Goal: Information Seeking & Learning: Compare options

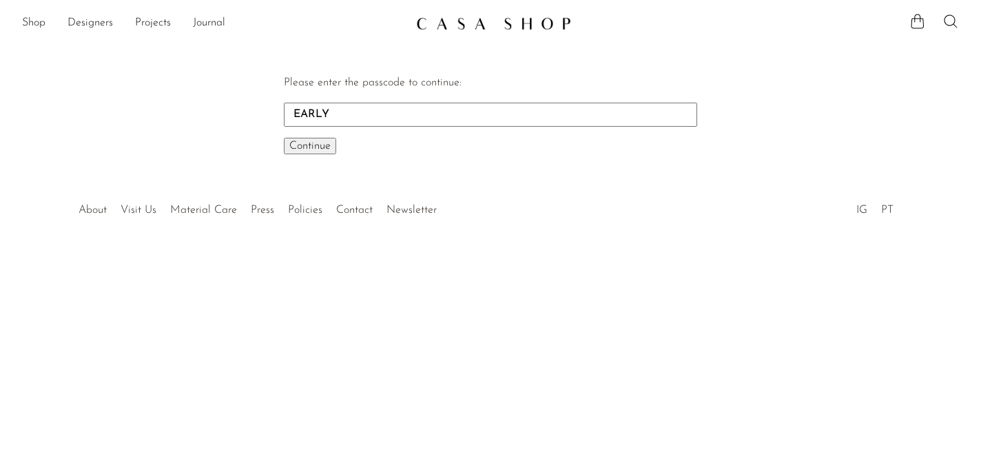
type input "EARLY"
click at [309, 147] on span "Continue" at bounding box center [309, 146] width 41 height 11
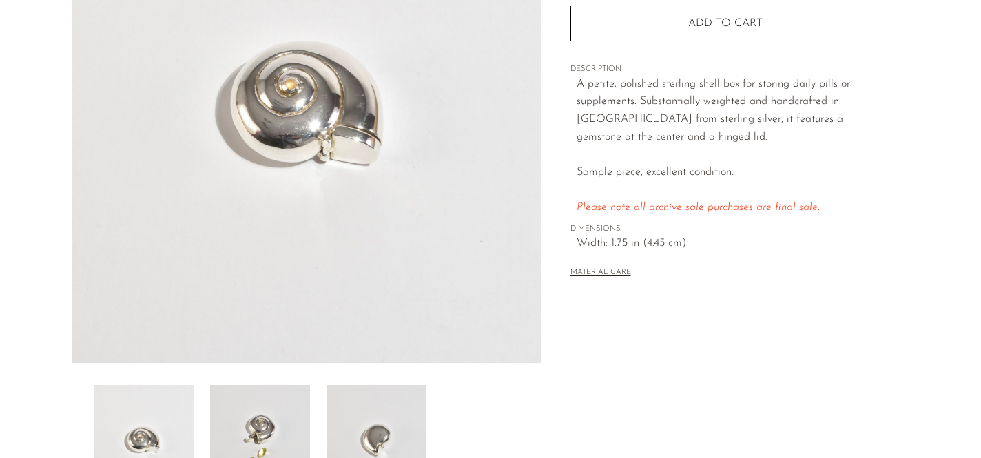
scroll to position [216, 0]
click at [234, 432] on img at bounding box center [260, 442] width 100 height 110
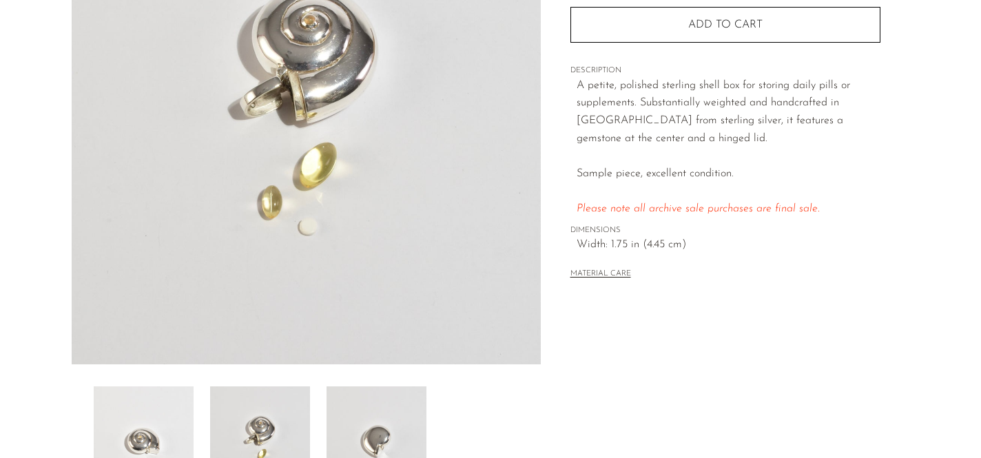
click at [356, 421] on img at bounding box center [377, 442] width 100 height 110
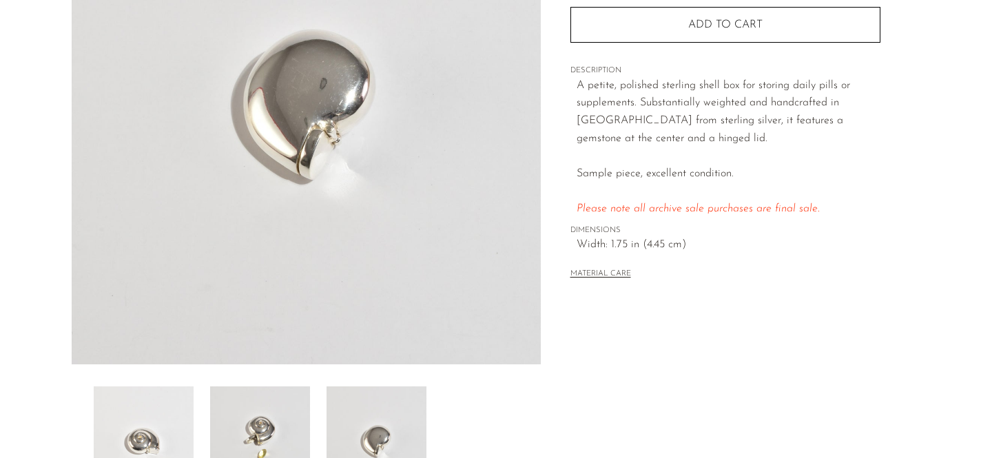
click at [273, 415] on img at bounding box center [260, 442] width 100 height 110
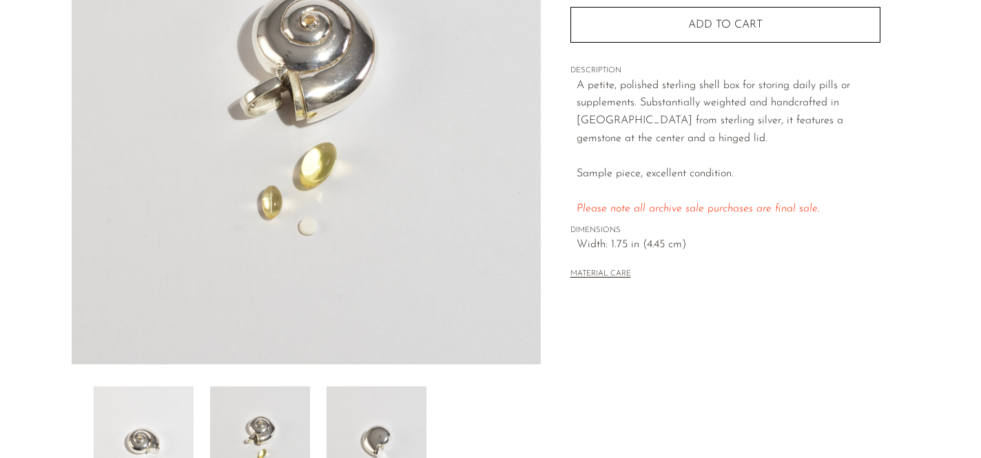
click at [183, 405] on img at bounding box center [144, 442] width 100 height 110
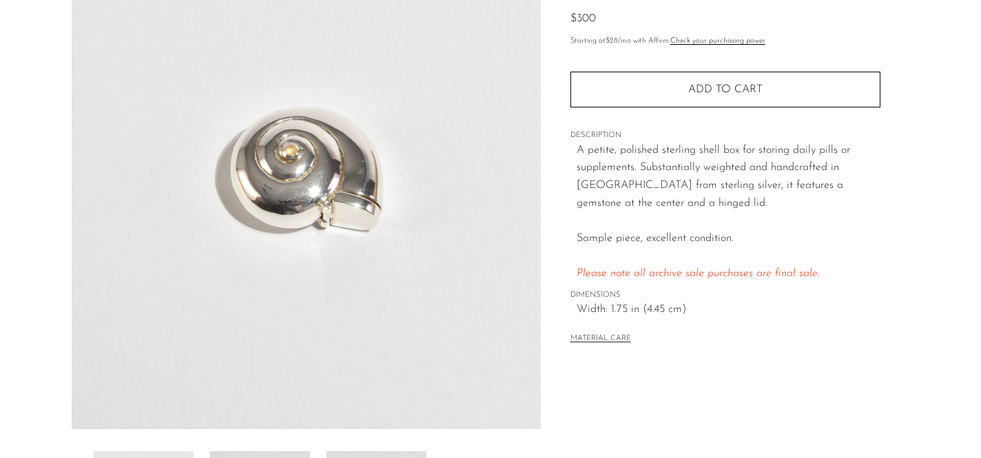
scroll to position [0, 0]
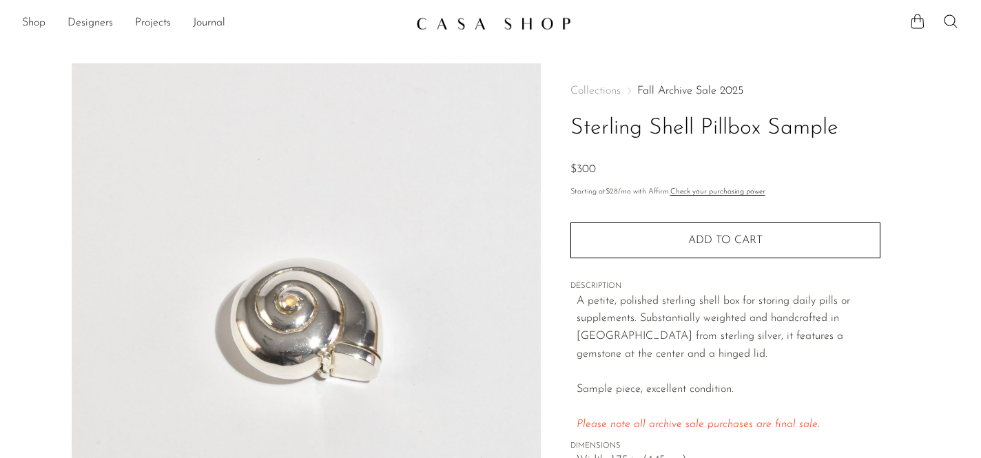
click at [502, 29] on img at bounding box center [493, 24] width 155 height 14
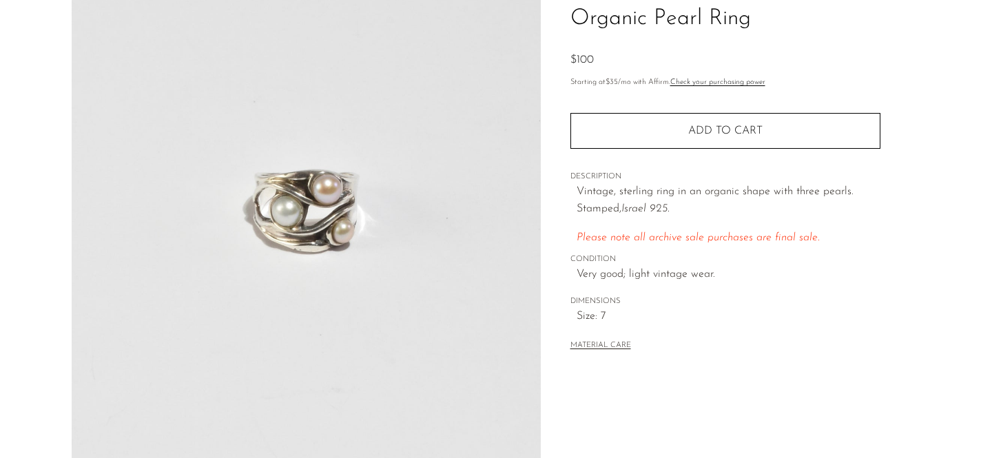
scroll to position [109, 0]
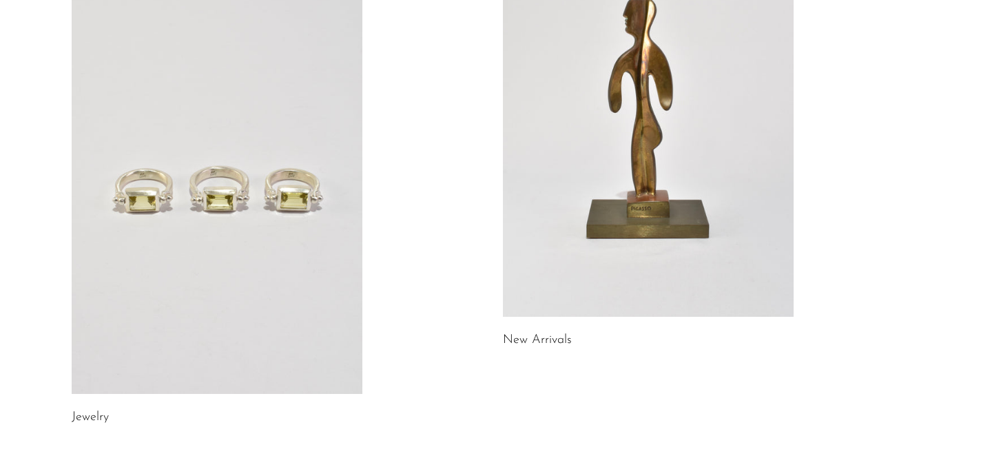
scroll to position [193, 0]
click at [272, 253] on link at bounding box center [217, 189] width 291 height 407
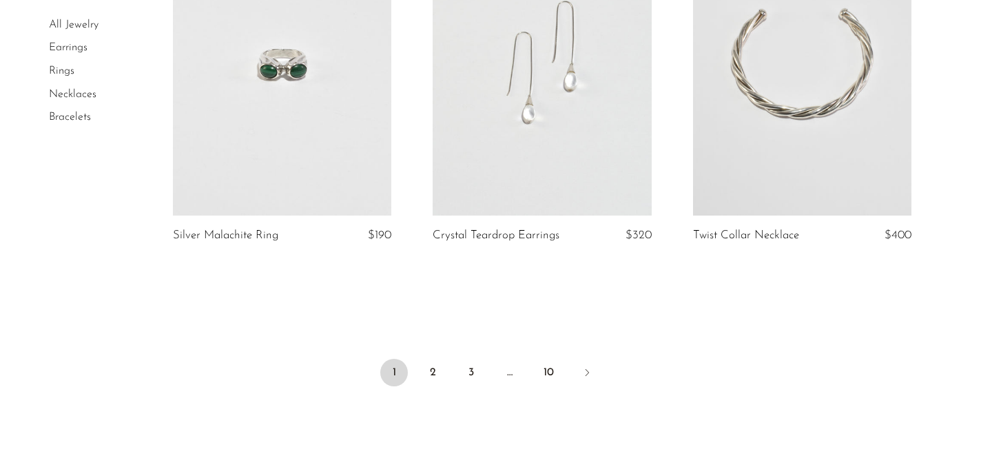
scroll to position [4291, 0]
click at [432, 361] on link "2" at bounding box center [433, 374] width 28 height 28
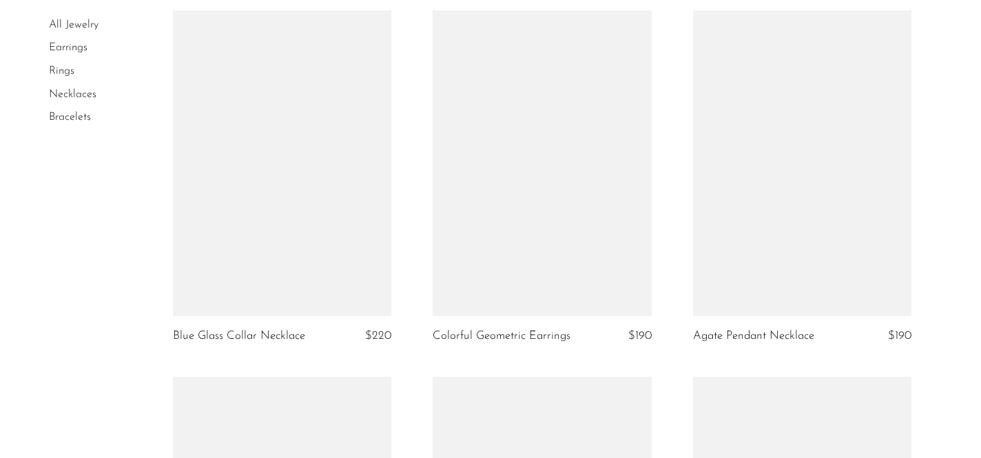
scroll to position [3459, 0]
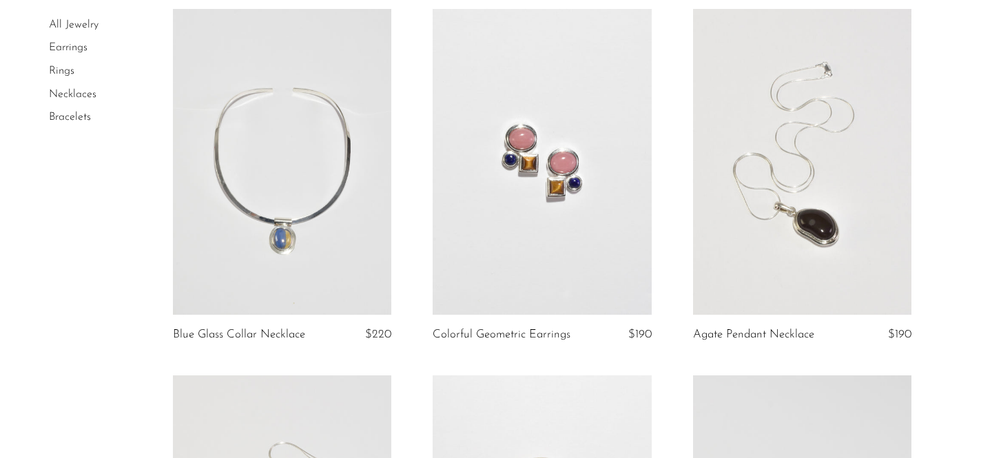
click at [533, 141] on link at bounding box center [542, 162] width 218 height 306
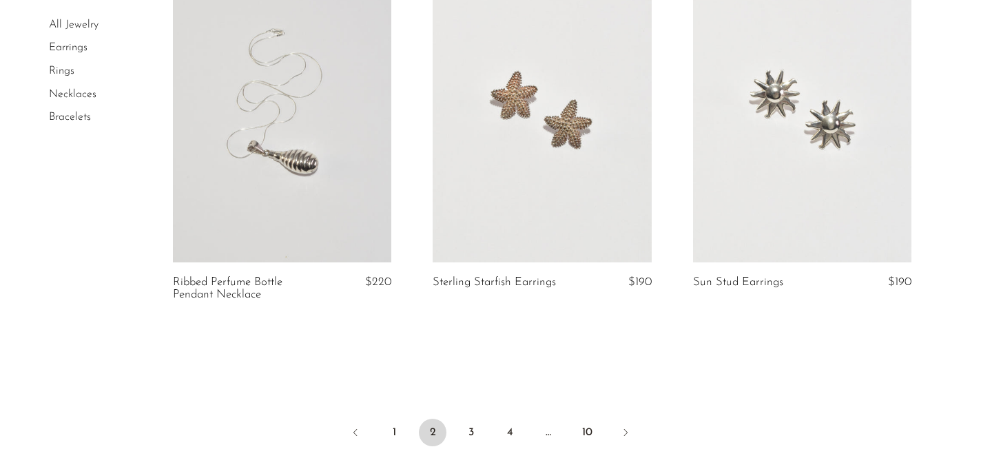
scroll to position [4261, 0]
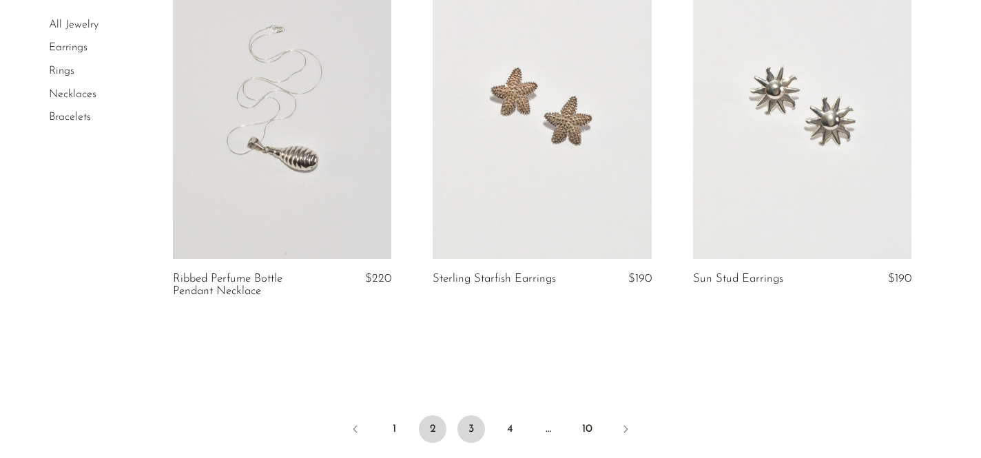
click at [469, 429] on link "3" at bounding box center [472, 430] width 28 height 28
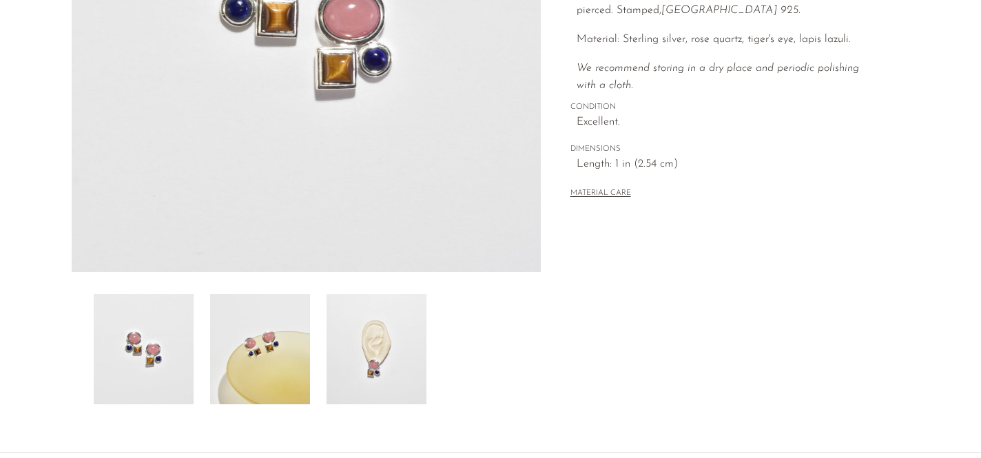
scroll to position [317, 0]
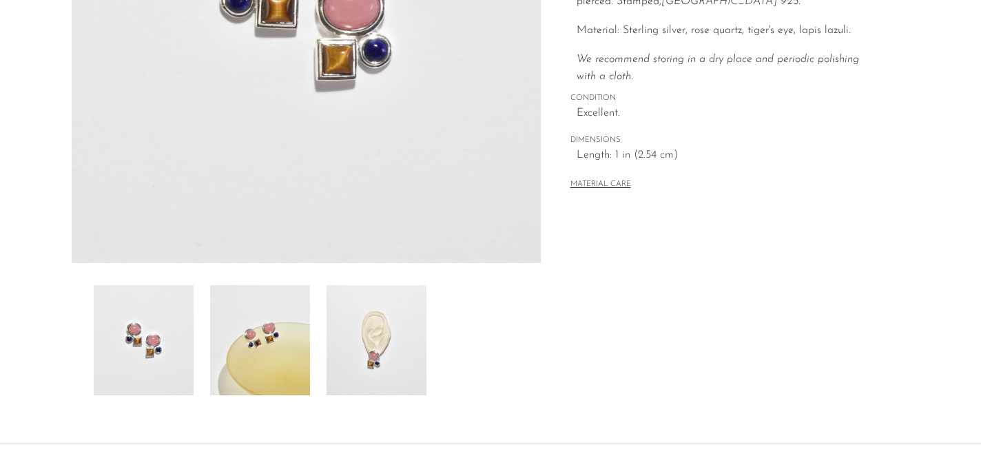
click at [257, 361] on img at bounding box center [260, 340] width 100 height 110
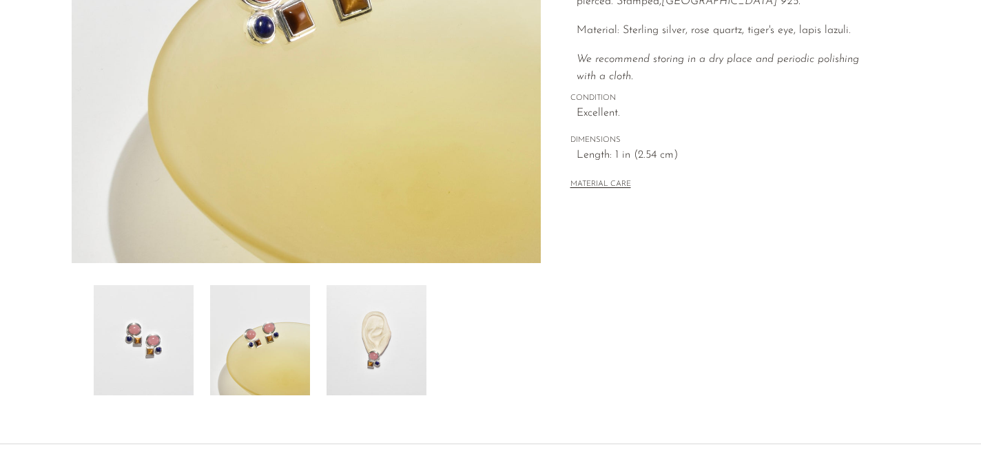
click at [356, 341] on img at bounding box center [377, 340] width 100 height 110
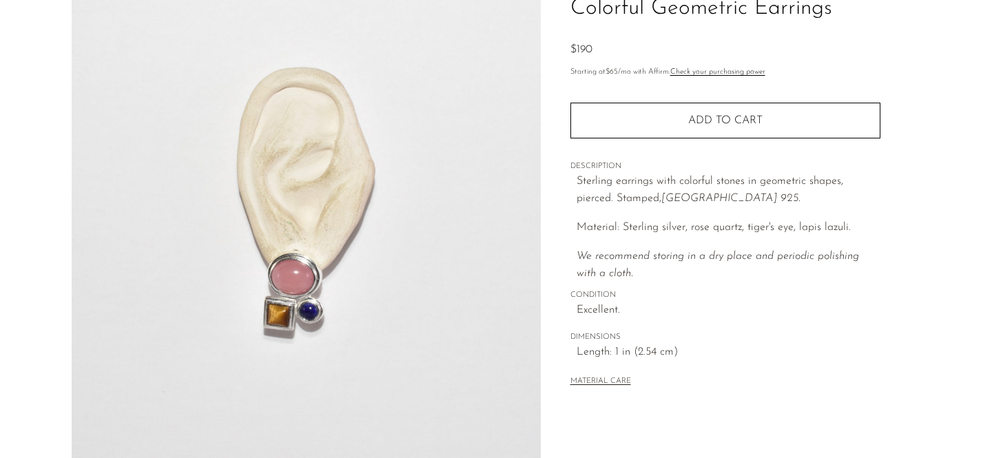
scroll to position [109, 0]
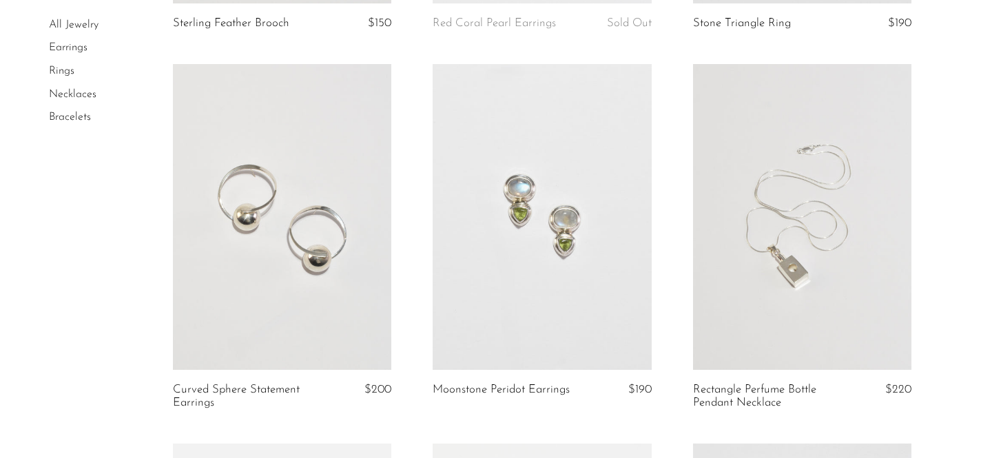
scroll to position [436, 0]
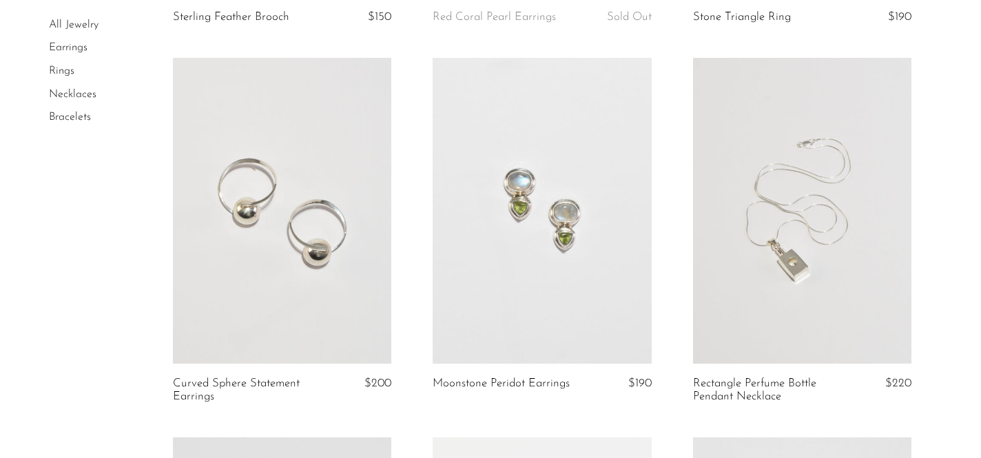
click at [592, 150] on link at bounding box center [542, 211] width 218 height 306
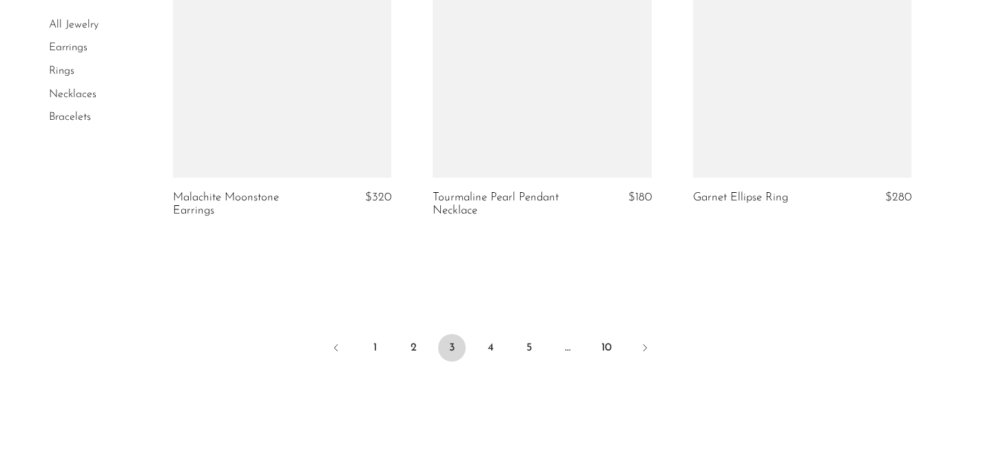
scroll to position [4356, 0]
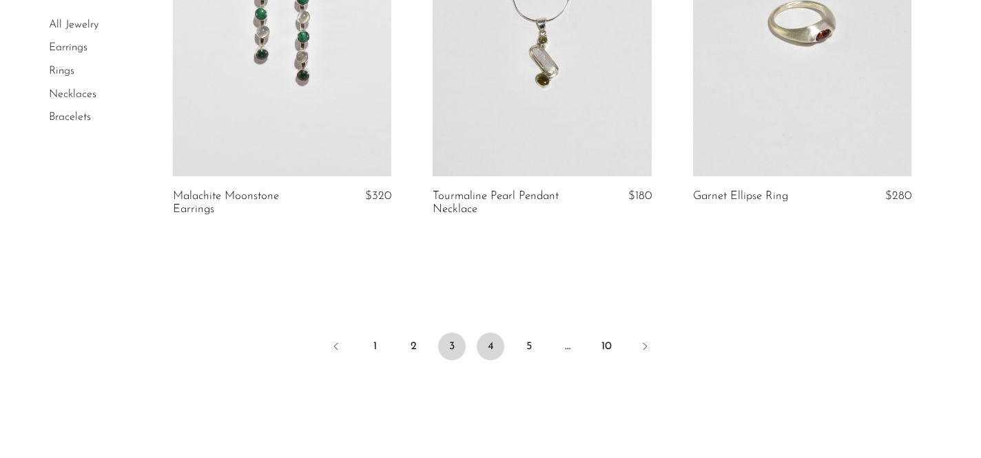
click at [489, 349] on link "4" at bounding box center [491, 347] width 28 height 28
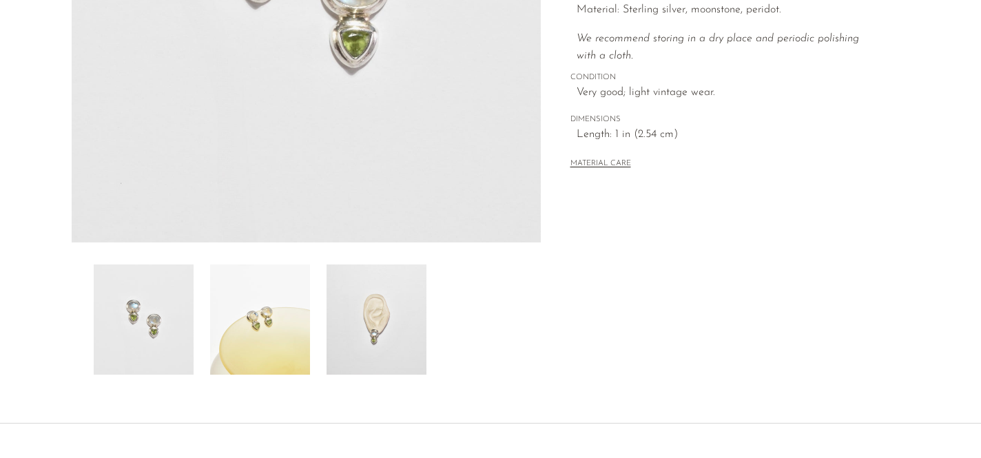
scroll to position [336, 0]
click at [391, 308] on img at bounding box center [377, 321] width 100 height 110
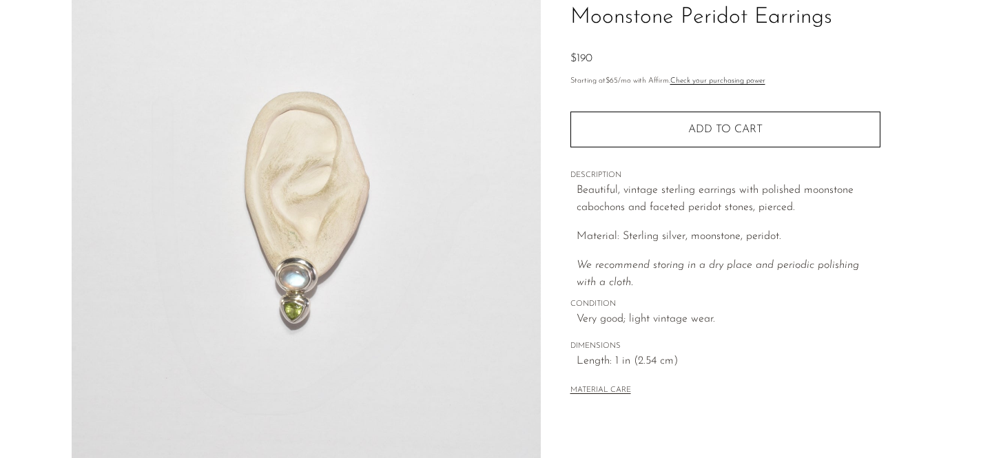
scroll to position [112, 0]
click at [496, 203] on img at bounding box center [306, 210] width 469 height 517
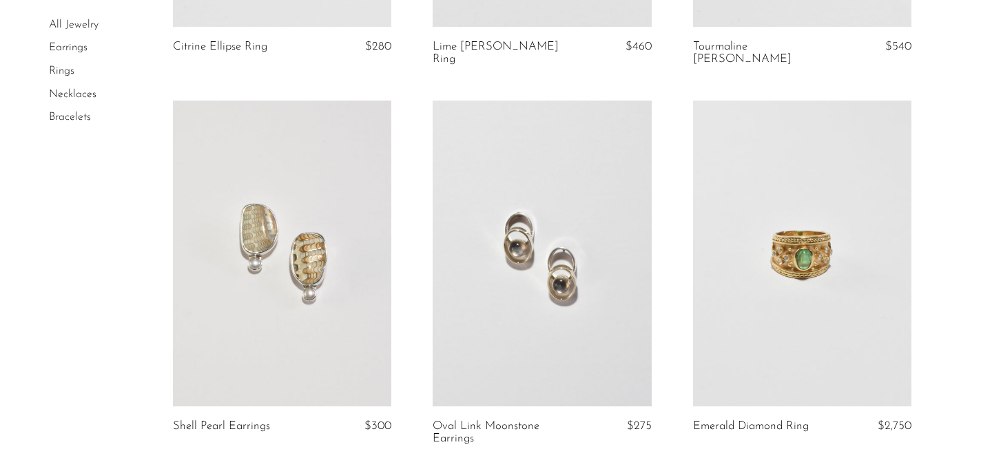
scroll to position [408, 0]
click at [782, 208] on link at bounding box center [802, 252] width 218 height 306
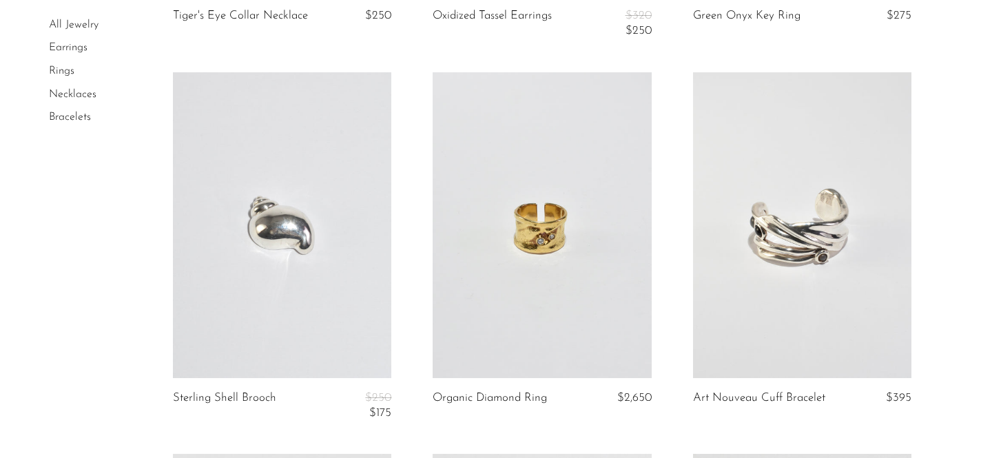
scroll to position [1958, 0]
click at [553, 258] on link at bounding box center [542, 223] width 218 height 306
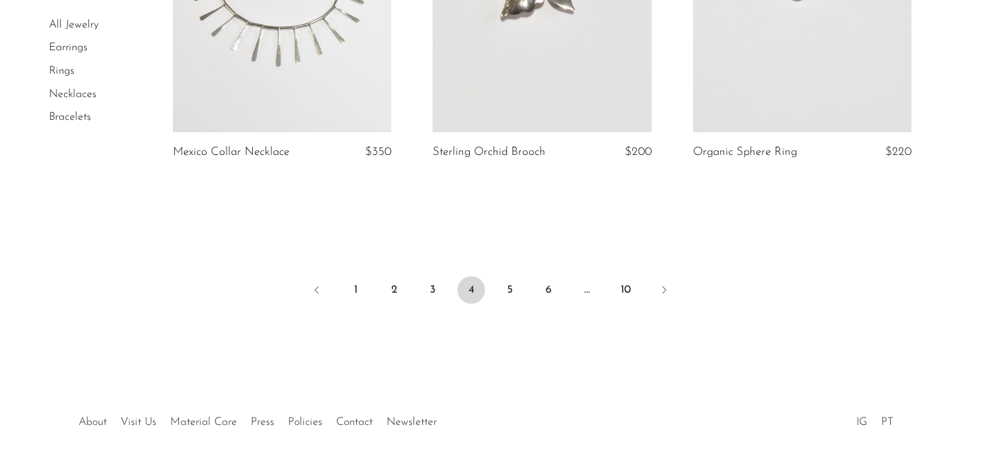
scroll to position [4470, 0]
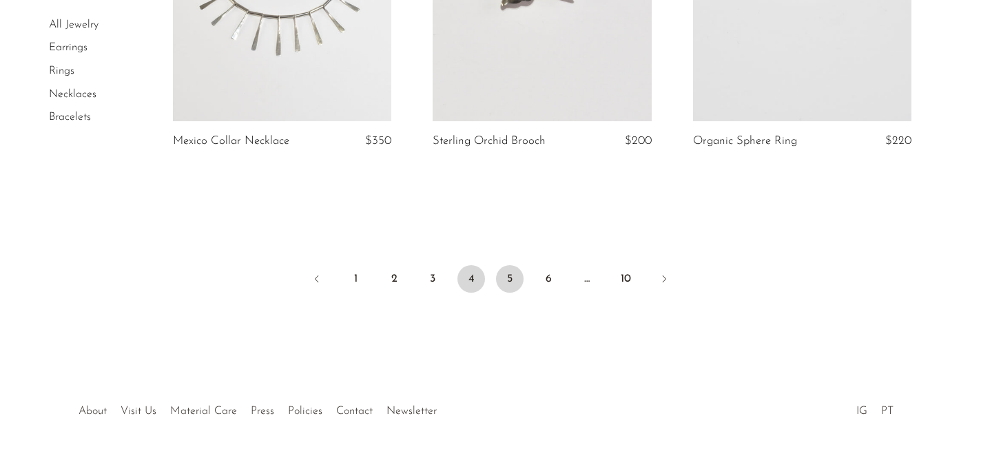
click at [508, 267] on link "5" at bounding box center [510, 279] width 28 height 28
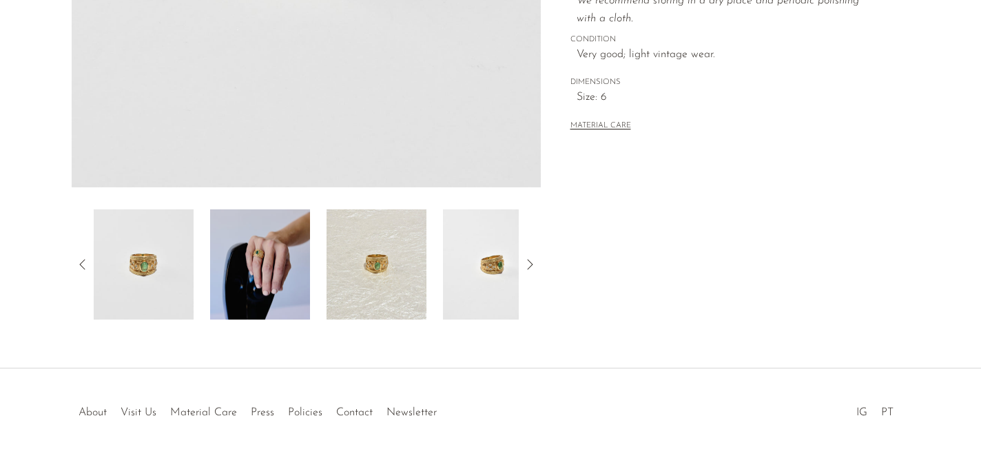
scroll to position [393, 0]
click at [262, 254] on img at bounding box center [260, 264] width 100 height 110
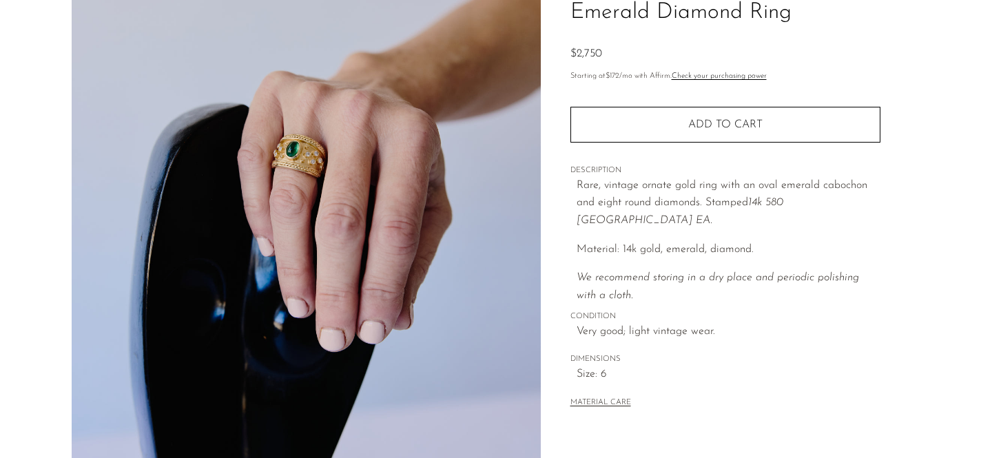
scroll to position [108, 0]
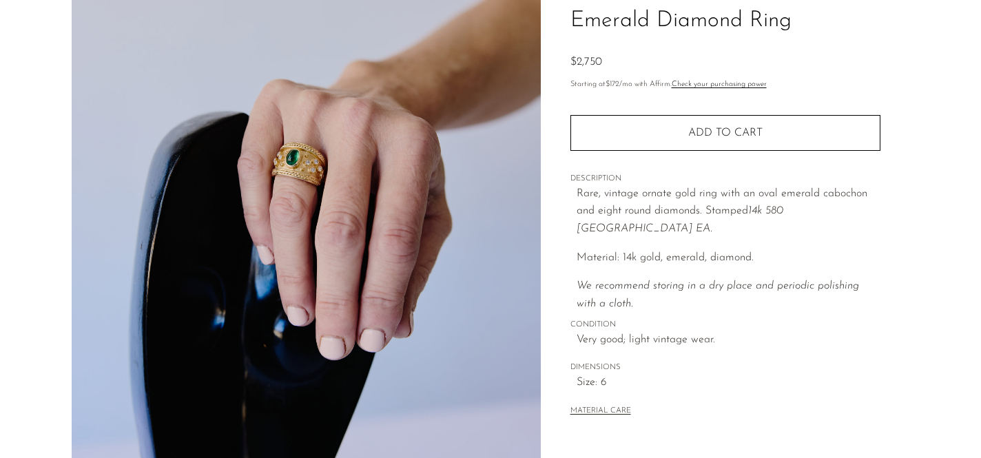
click at [481, 247] on img at bounding box center [306, 214] width 469 height 517
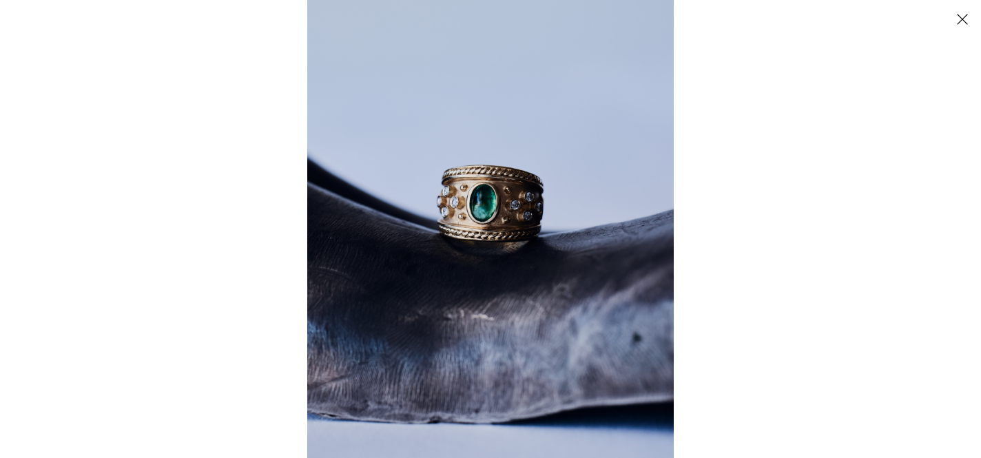
click at [708, 353] on div at bounding box center [797, 229] width 981 height 458
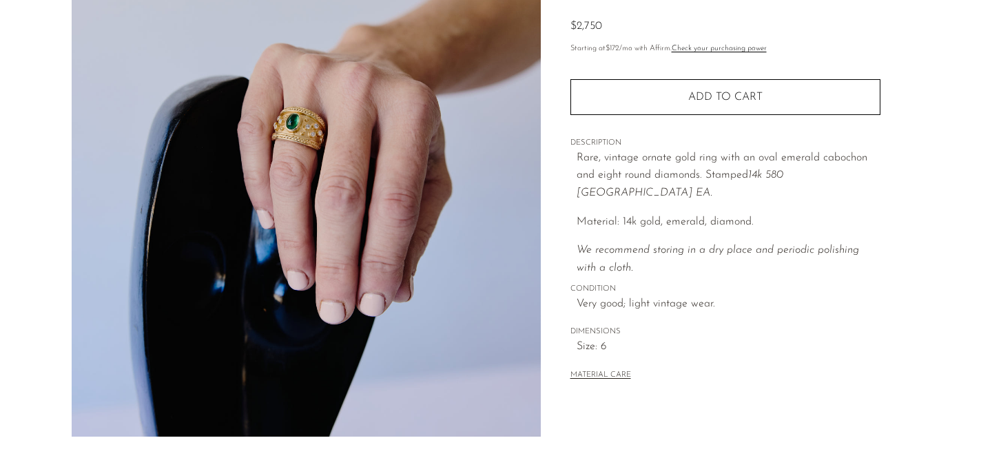
scroll to position [143, 0]
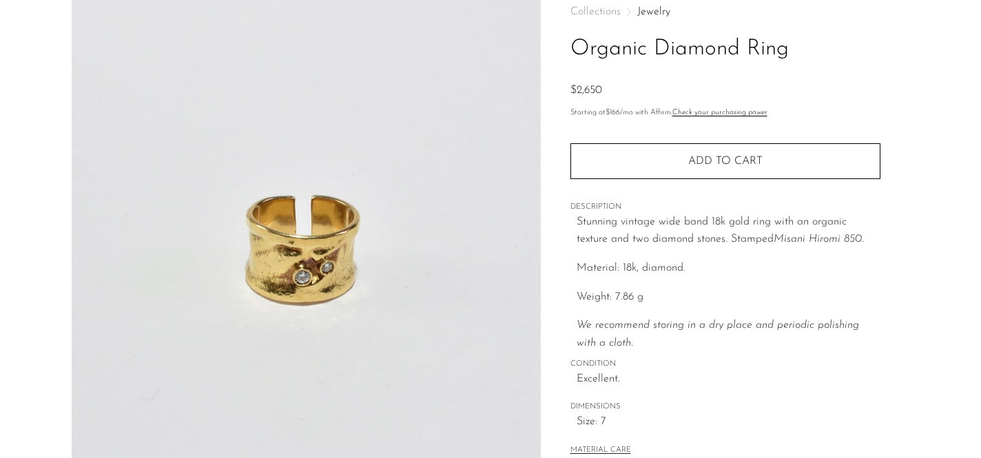
scroll to position [79, 0]
click at [412, 178] on img at bounding box center [306, 243] width 469 height 517
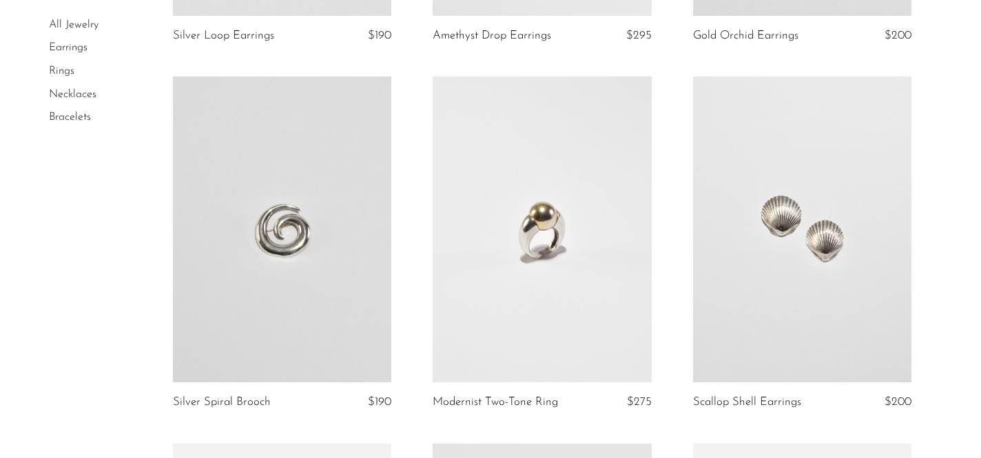
scroll to position [416, 0]
click at [768, 209] on link at bounding box center [802, 230] width 218 height 306
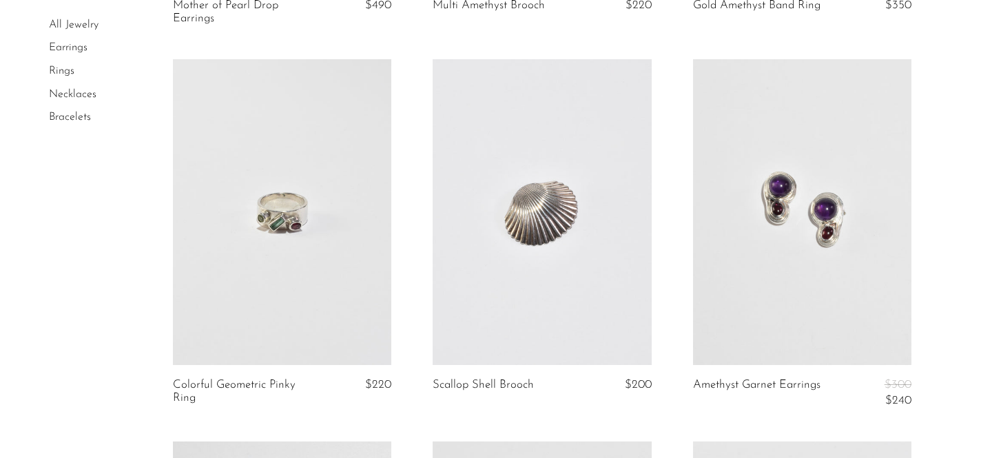
scroll to position [2699, 0]
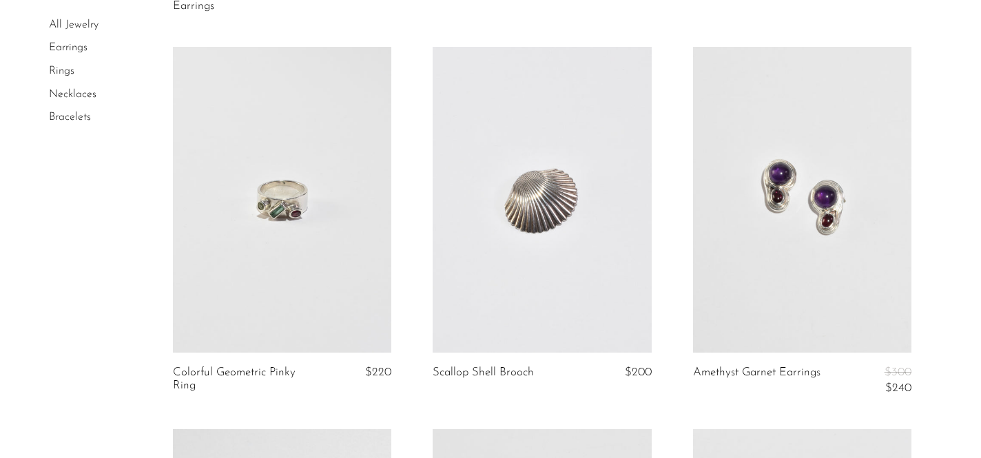
click at [765, 192] on link at bounding box center [802, 200] width 218 height 306
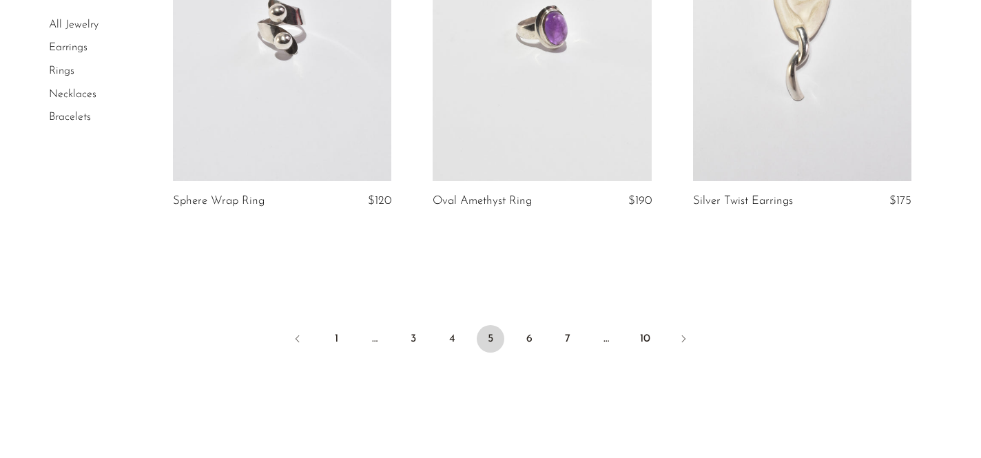
scroll to position [4384, 0]
click at [529, 336] on link "6" at bounding box center [529, 337] width 28 height 28
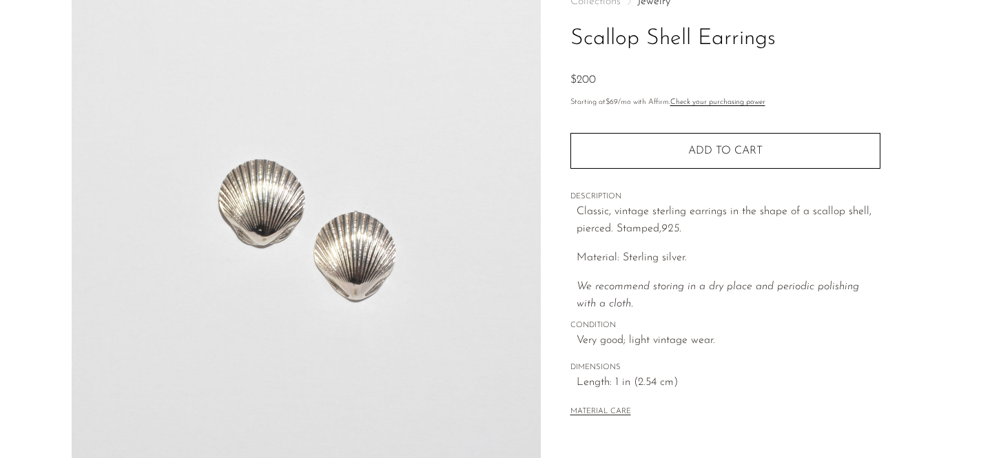
scroll to position [90, 0]
click at [336, 227] on img at bounding box center [306, 231] width 469 height 517
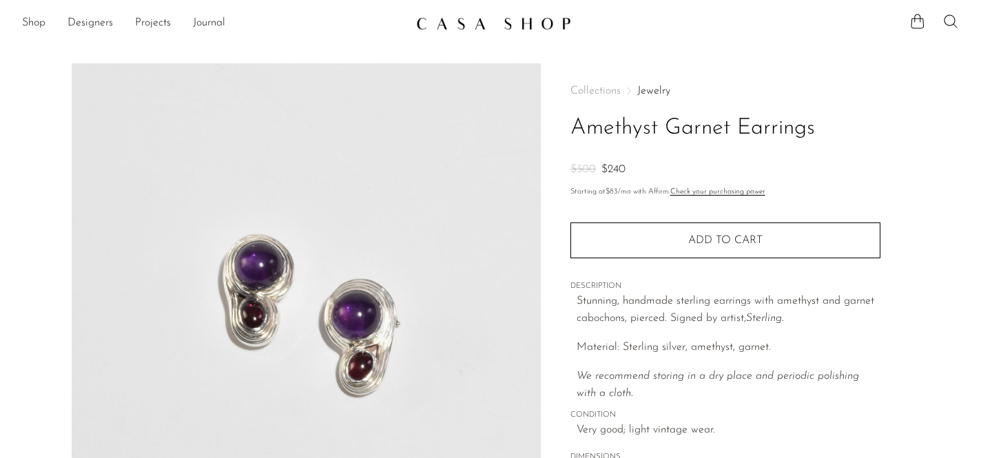
click at [356, 237] on img at bounding box center [306, 321] width 469 height 517
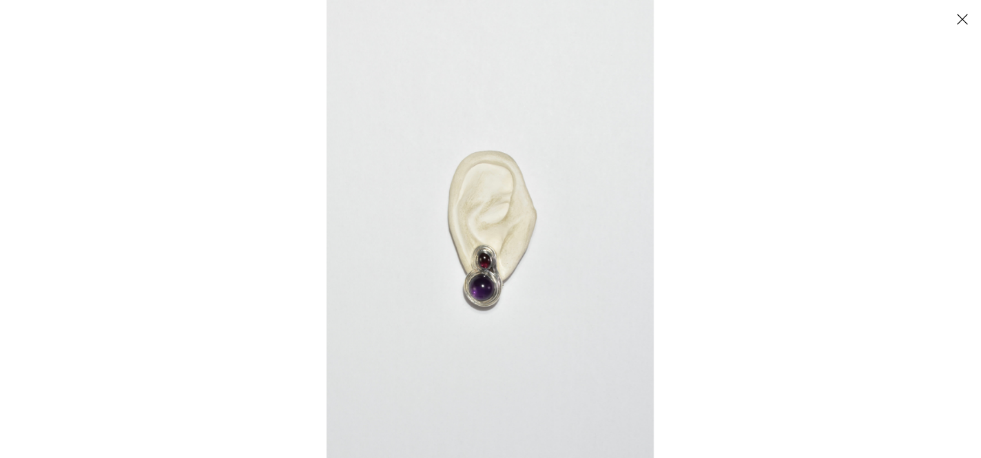
click at [963, 19] on button "Close" at bounding box center [962, 19] width 24 height 24
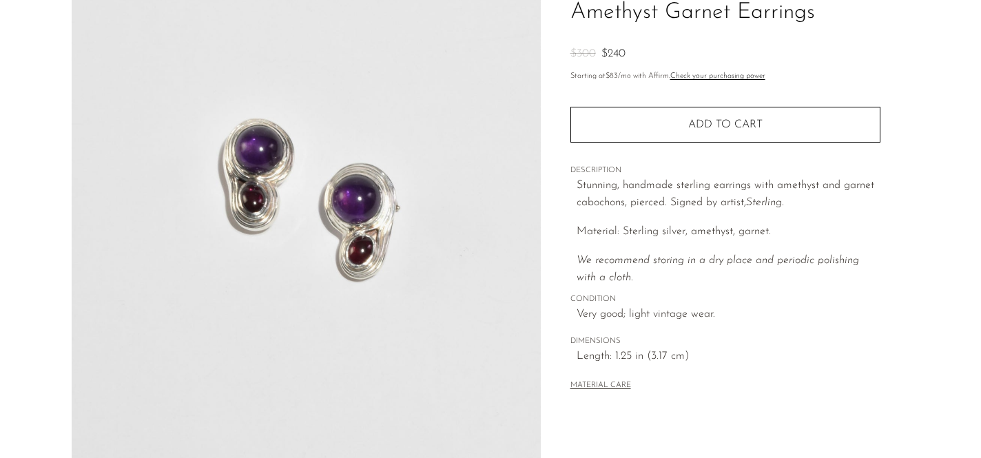
scroll to position [126, 0]
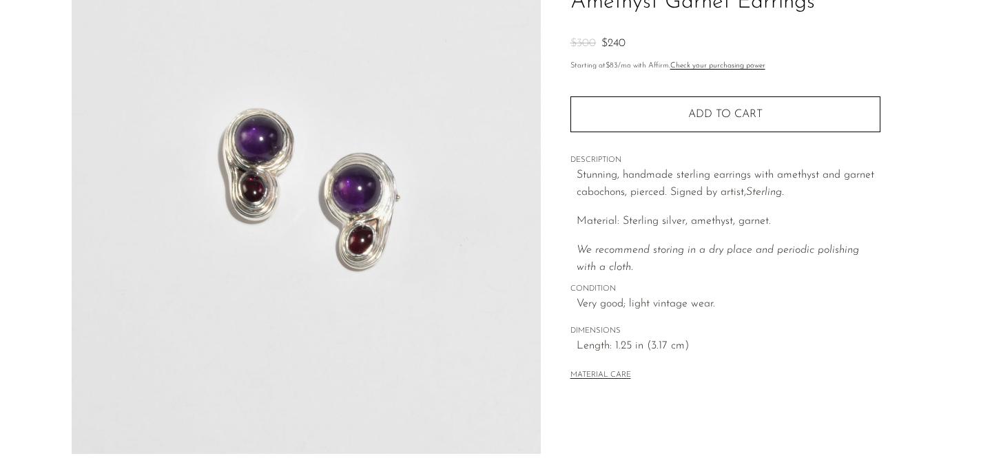
click at [442, 287] on img at bounding box center [306, 195] width 469 height 517
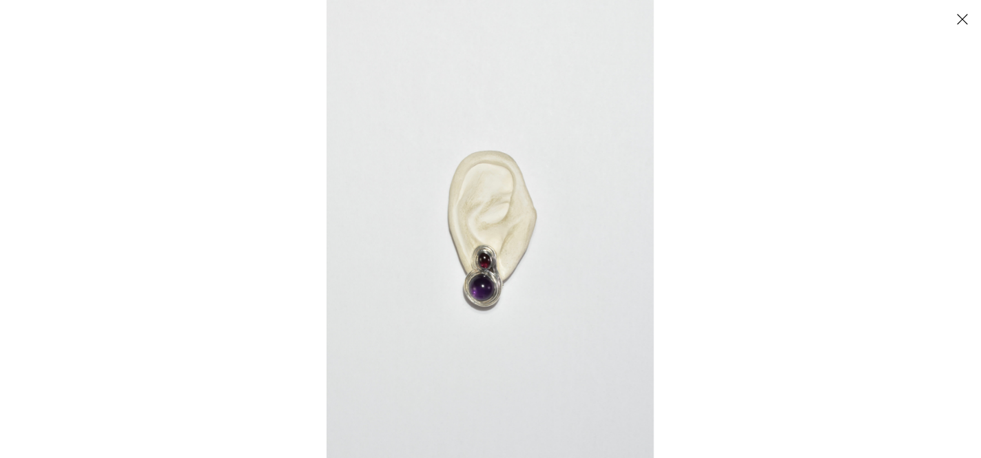
click at [963, 17] on button "Close" at bounding box center [962, 19] width 24 height 24
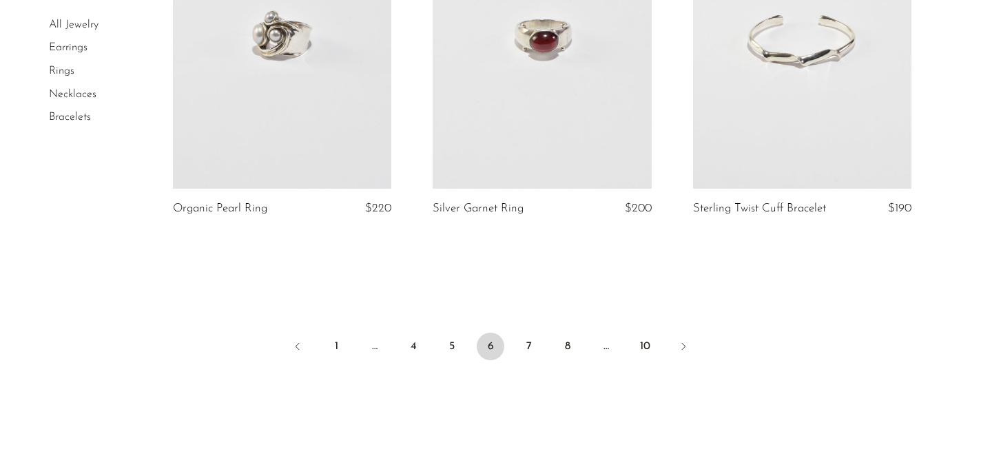
scroll to position [4344, 0]
click at [529, 345] on link "7" at bounding box center [529, 346] width 28 height 28
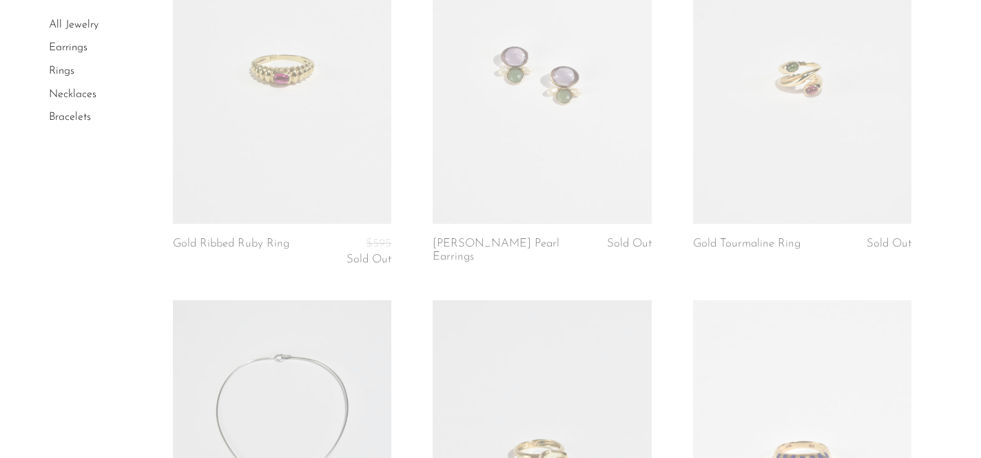
scroll to position [2488, 0]
